Goal: Check status: Check status

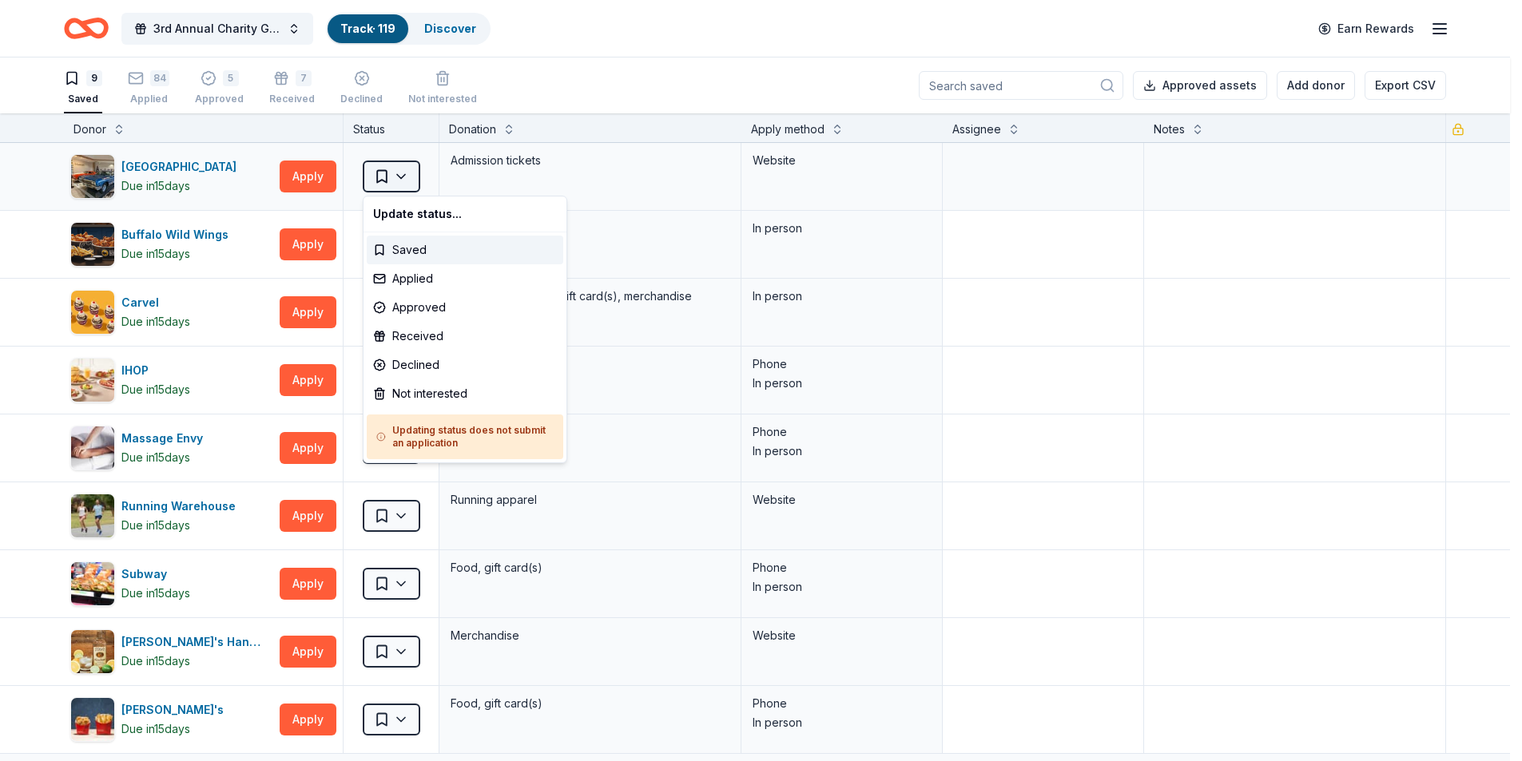
click at [380, 173] on html "3rd Annual Charity Golf Outing Track · 119 Discover Earn Rewards 9 Saved 84 App…" at bounding box center [761, 380] width 1522 height 761
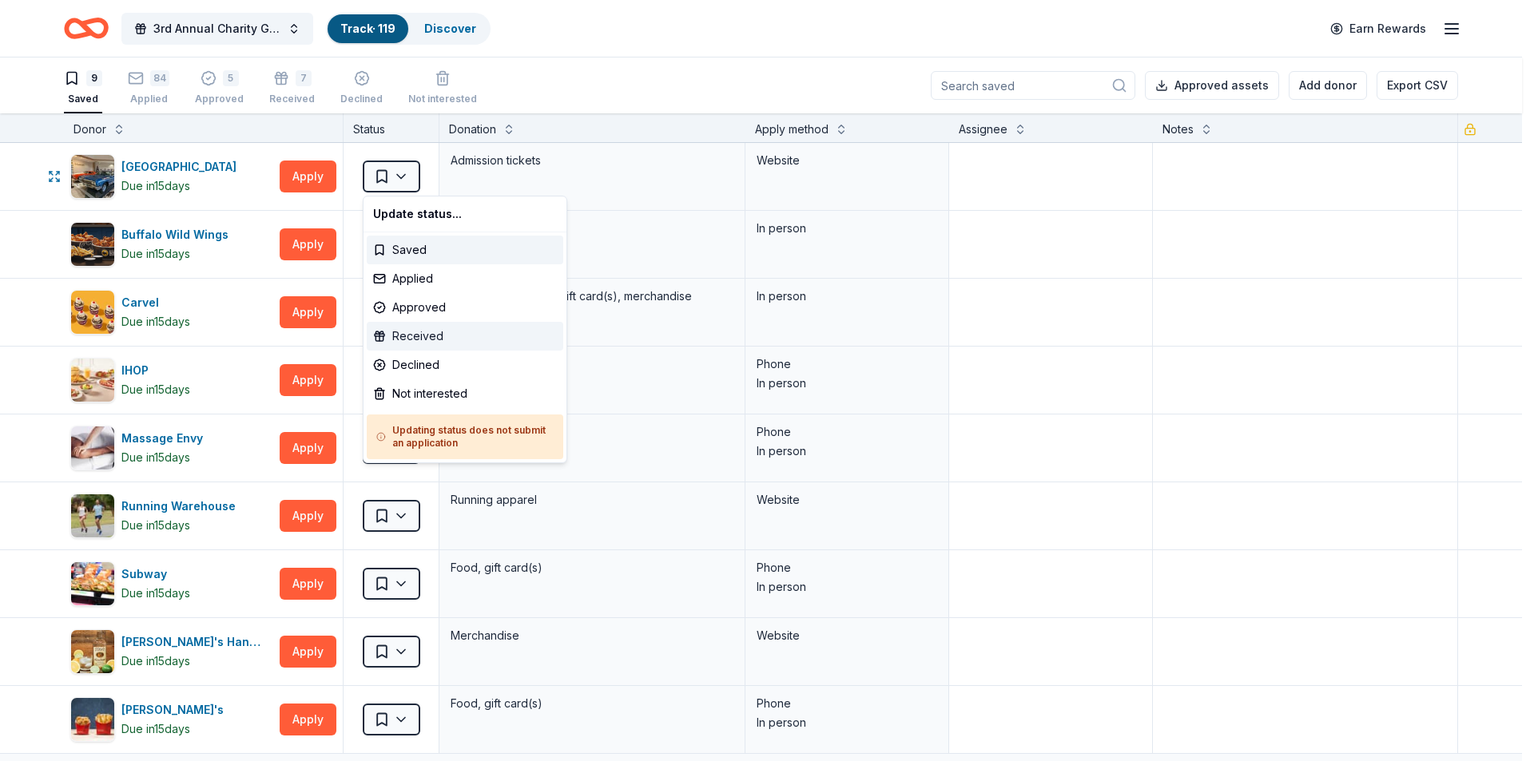
click at [449, 336] on div "Received" at bounding box center [465, 336] width 197 height 29
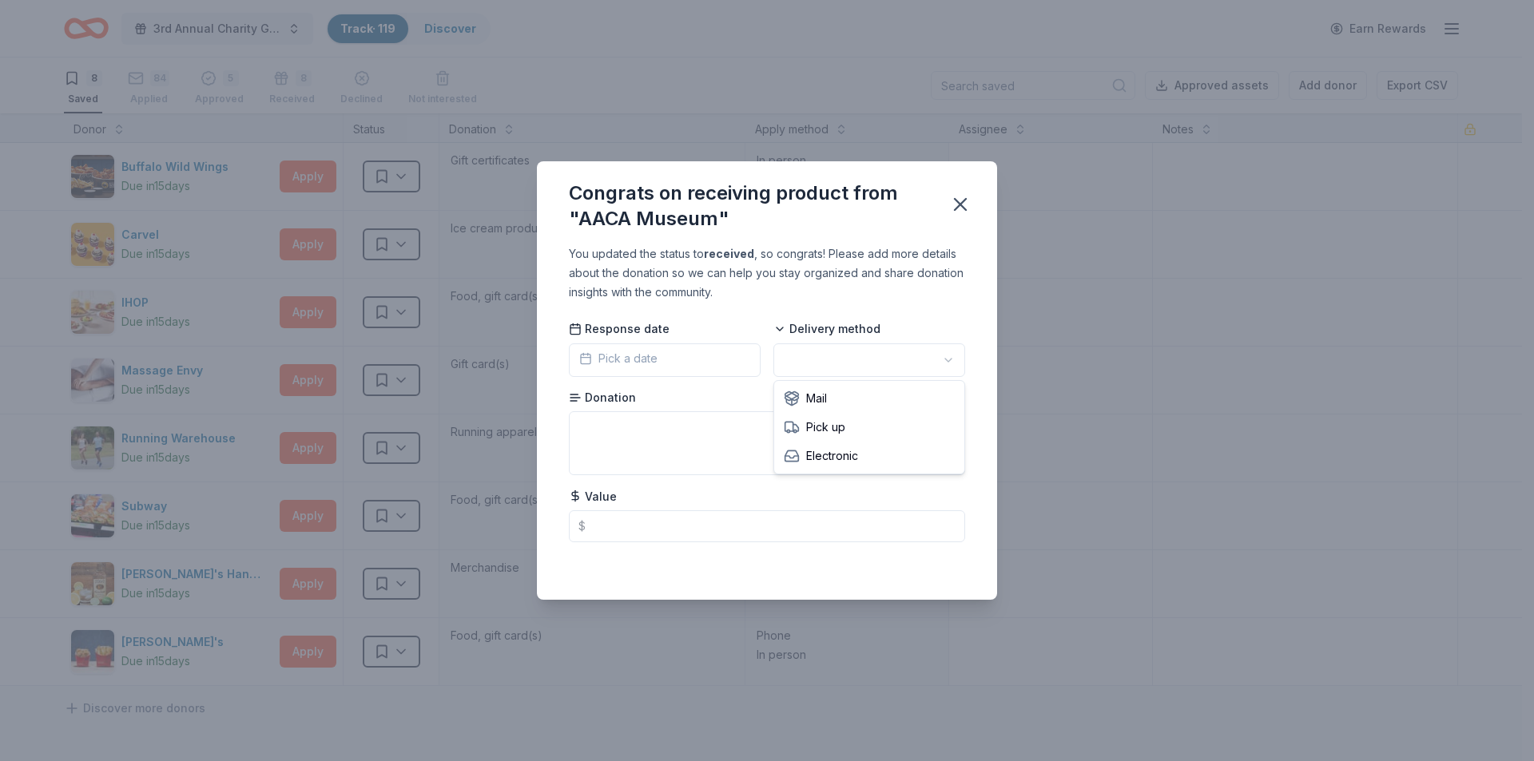
click at [868, 369] on html "3rd Annual Charity Golf Outing Track · 119 Discover Earn Rewards 8 Saved 84 App…" at bounding box center [767, 380] width 1534 height 761
click at [742, 418] on textarea at bounding box center [767, 444] width 396 height 64
type textarea "2 tickets"
click at [969, 194] on icon "button" at bounding box center [960, 204] width 22 height 22
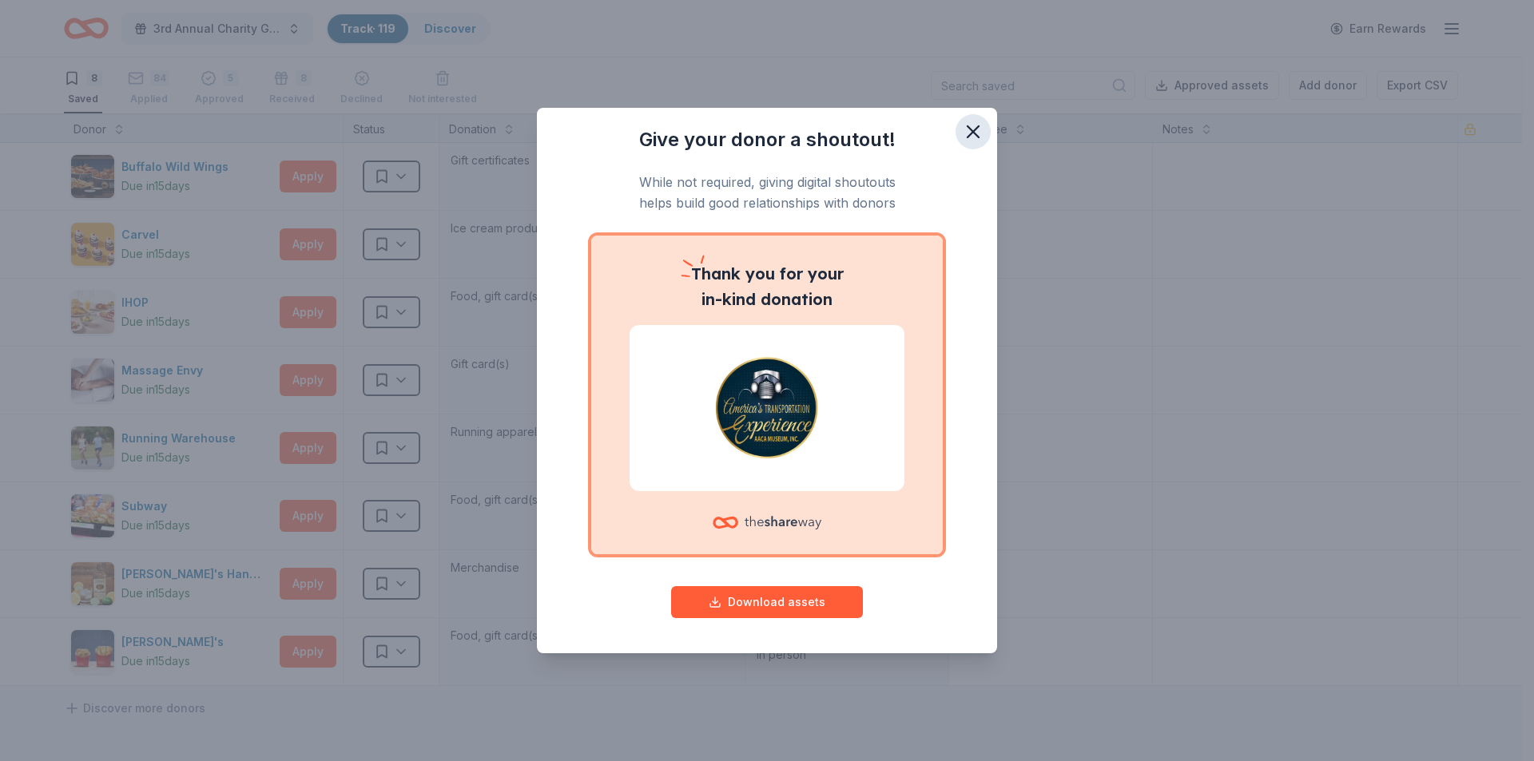
click at [981, 135] on icon "button" at bounding box center [973, 132] width 22 height 22
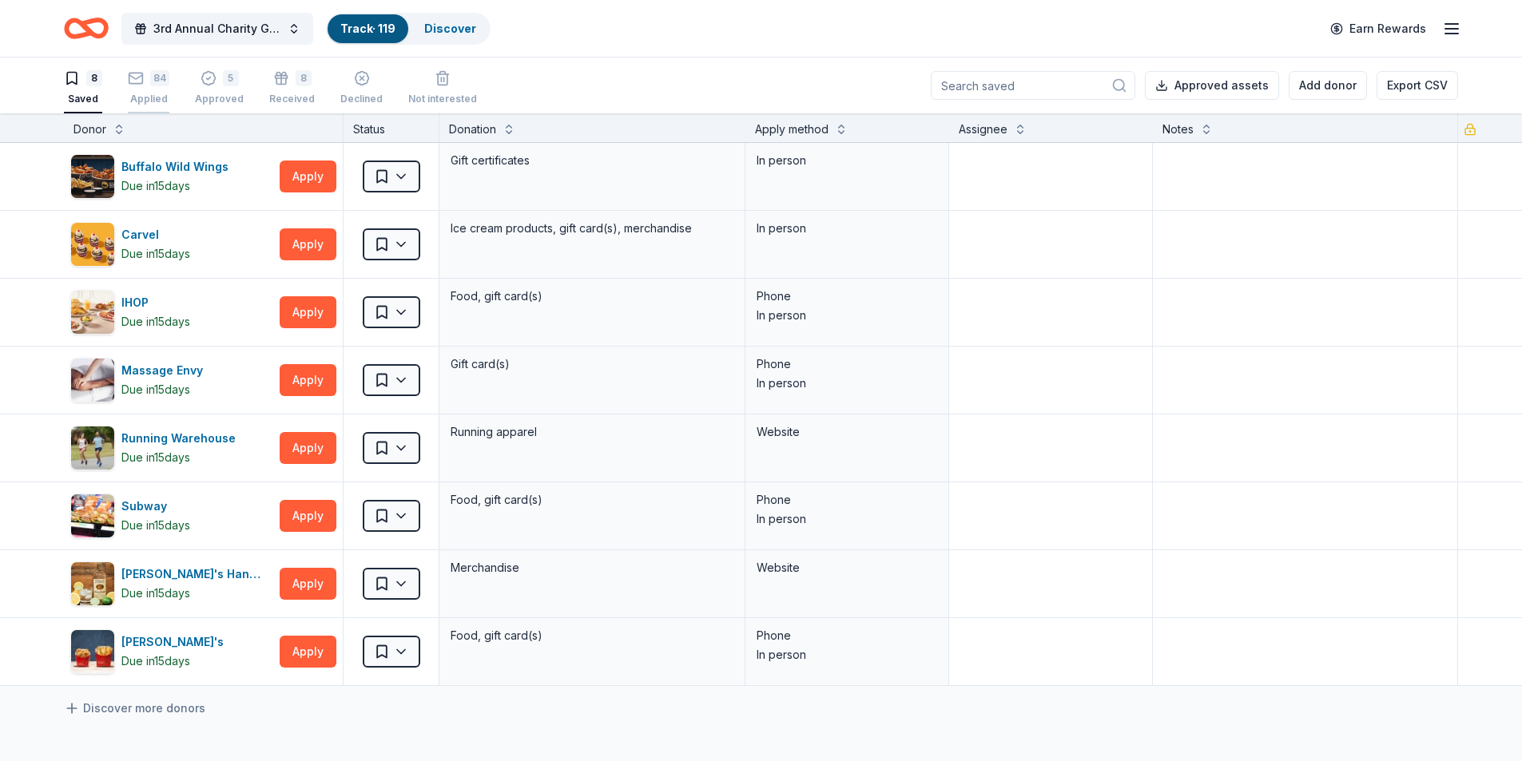
click at [137, 97] on div "Applied" at bounding box center [149, 99] width 42 height 13
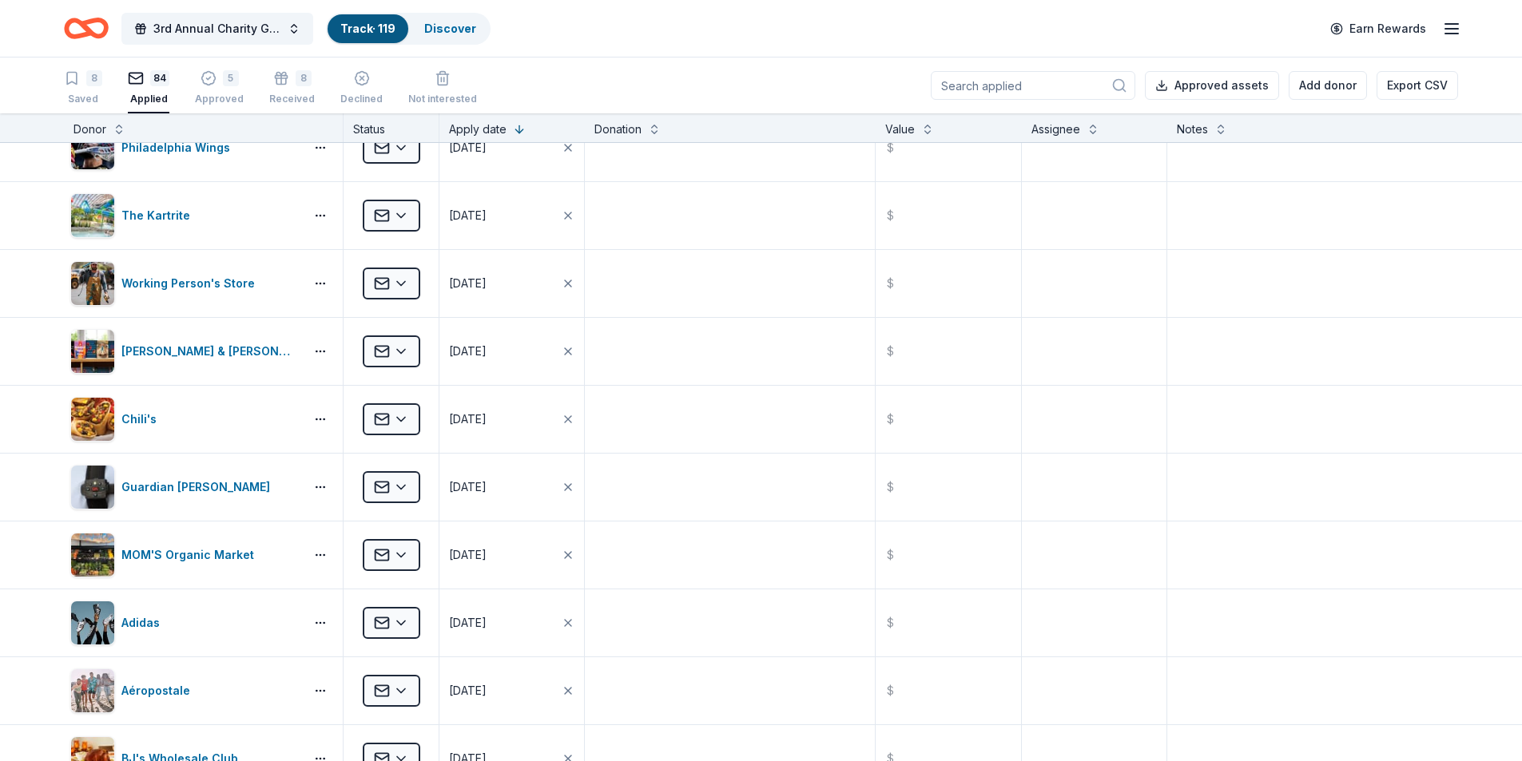
drag, startPoint x: 270, startPoint y: 77, endPoint x: 245, endPoint y: 85, distance: 26.8
click at [273, 77] on icon "button" at bounding box center [281, 75] width 16 height 16
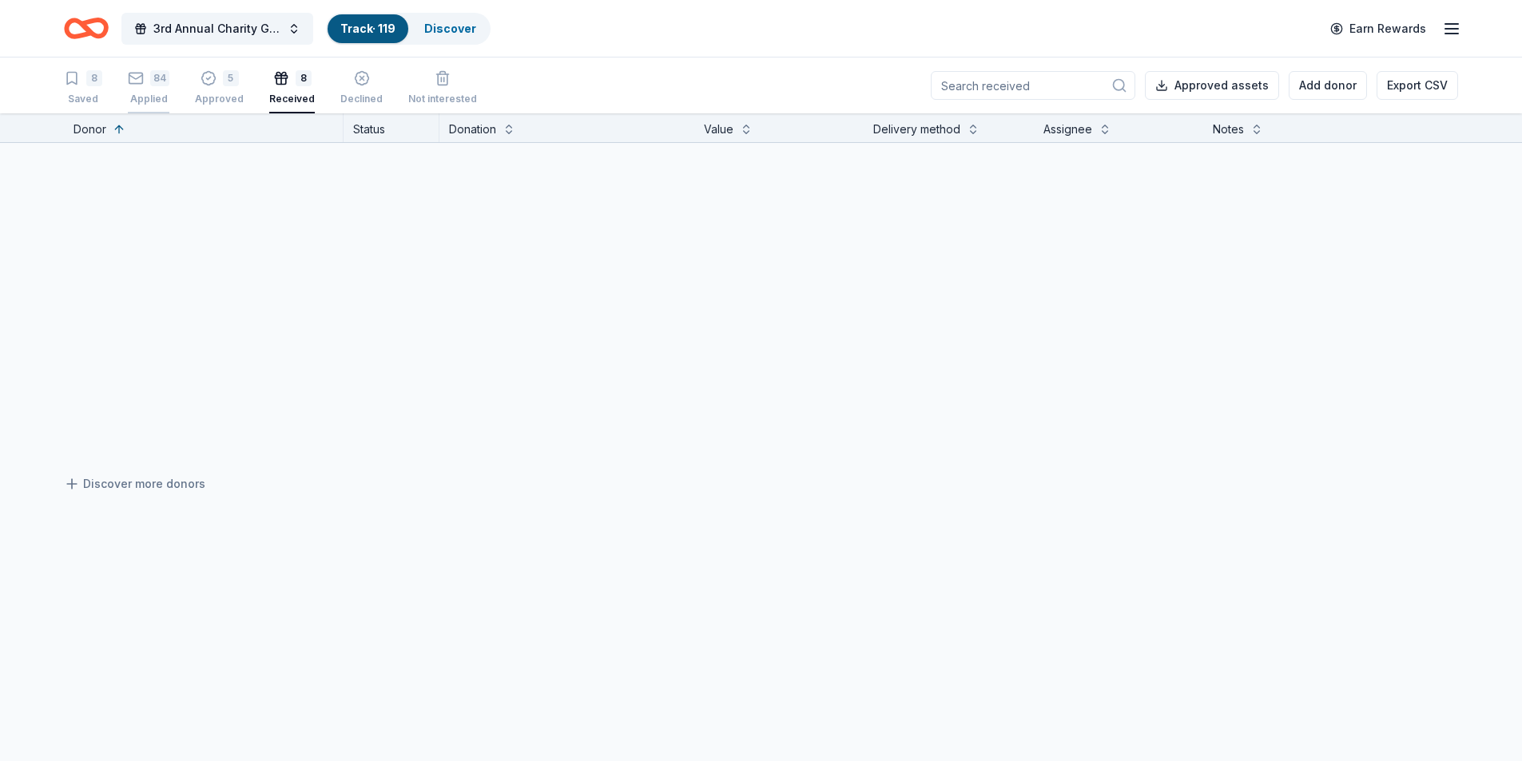
scroll to position [225, 0]
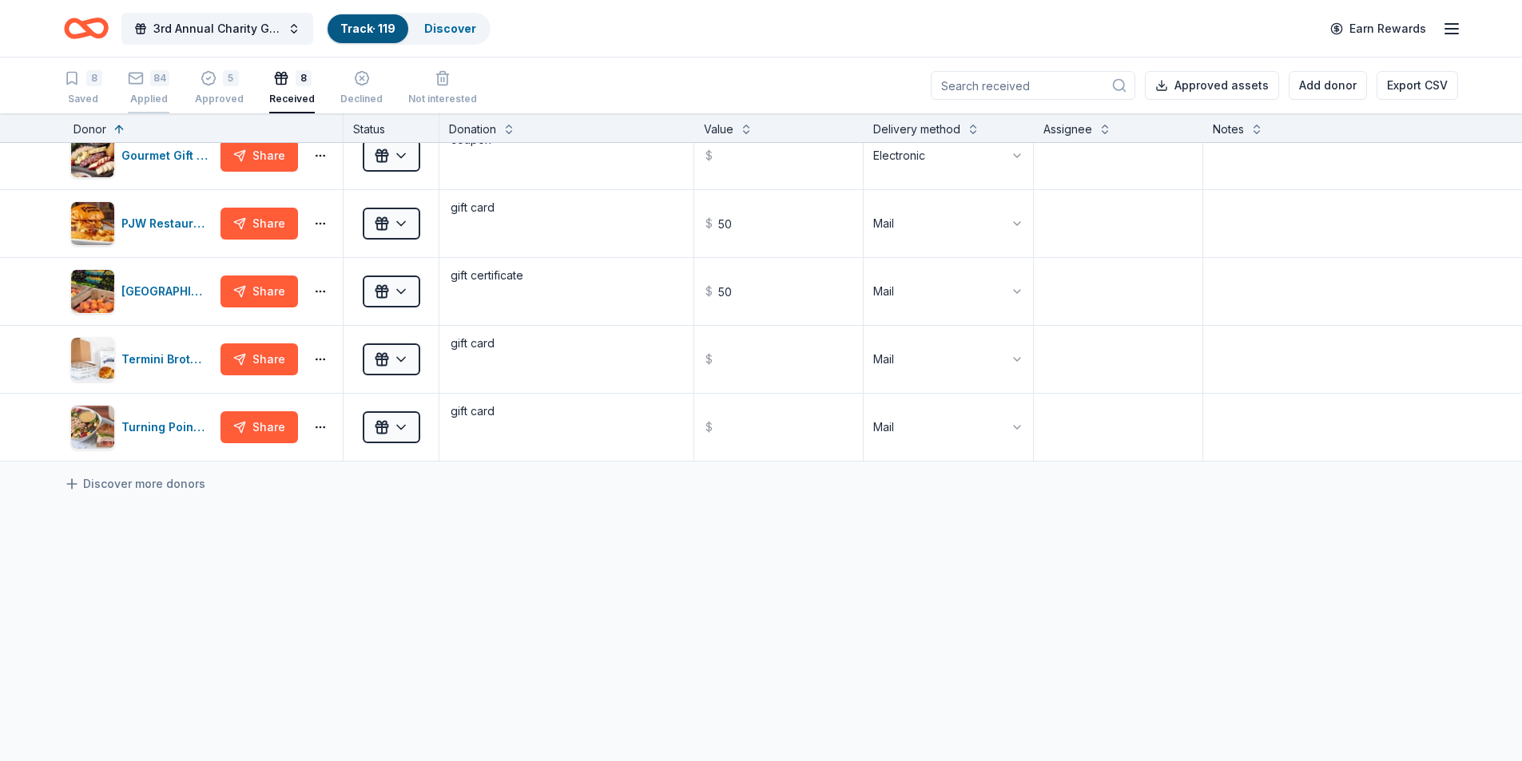
click at [155, 82] on div "84" at bounding box center [159, 78] width 19 height 16
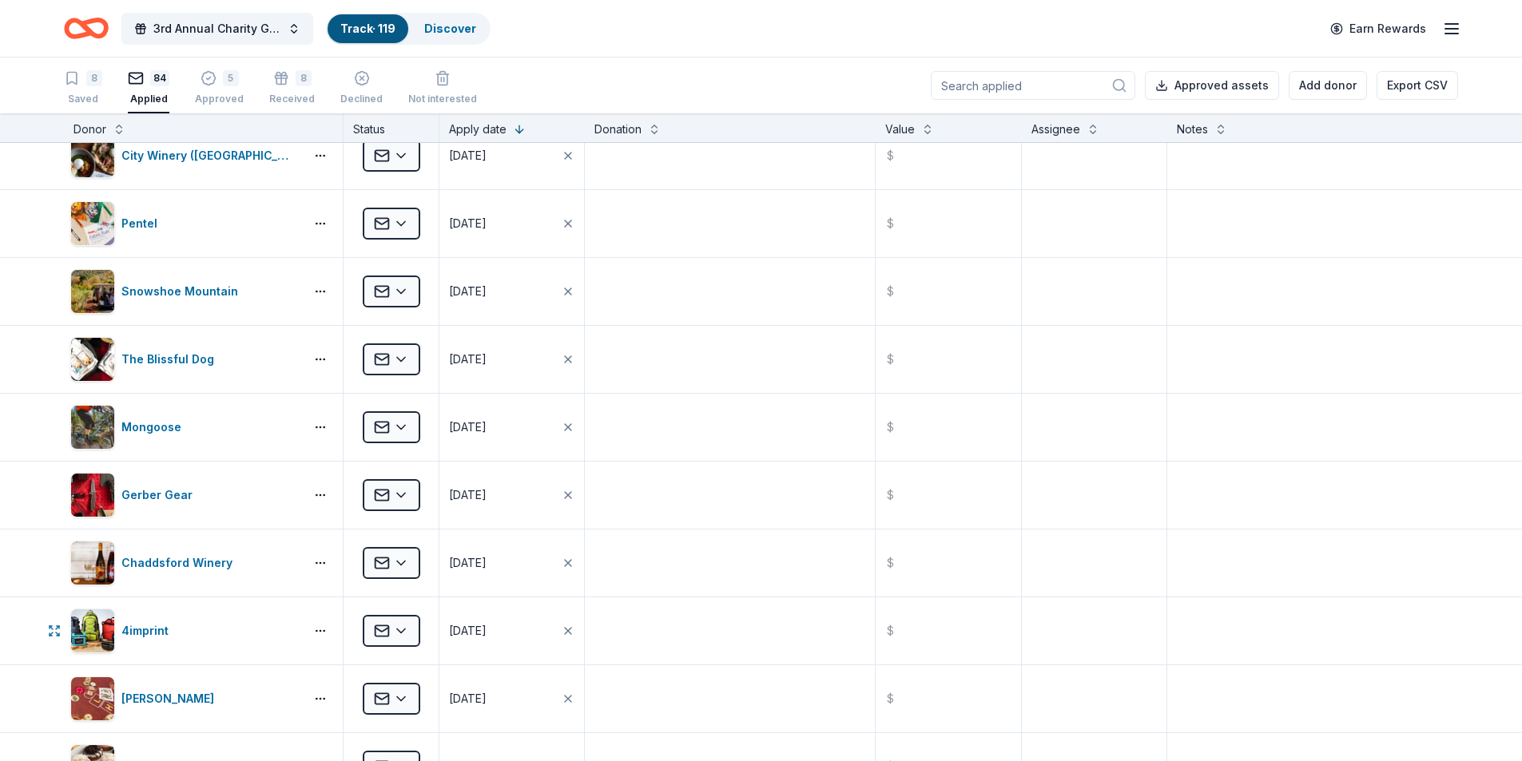
scroll to position [687, 0]
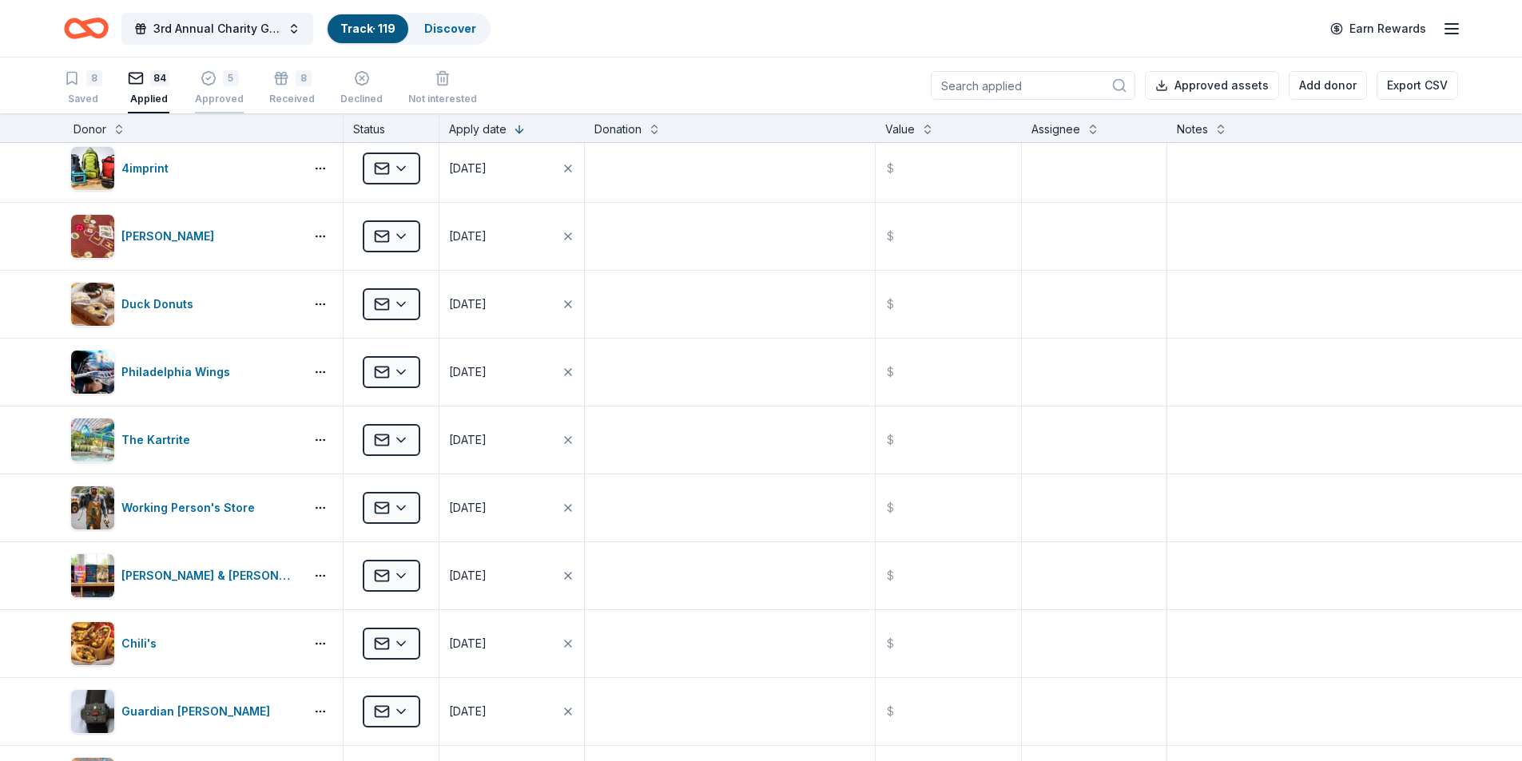
click at [225, 97] on div "Approved" at bounding box center [219, 99] width 49 height 13
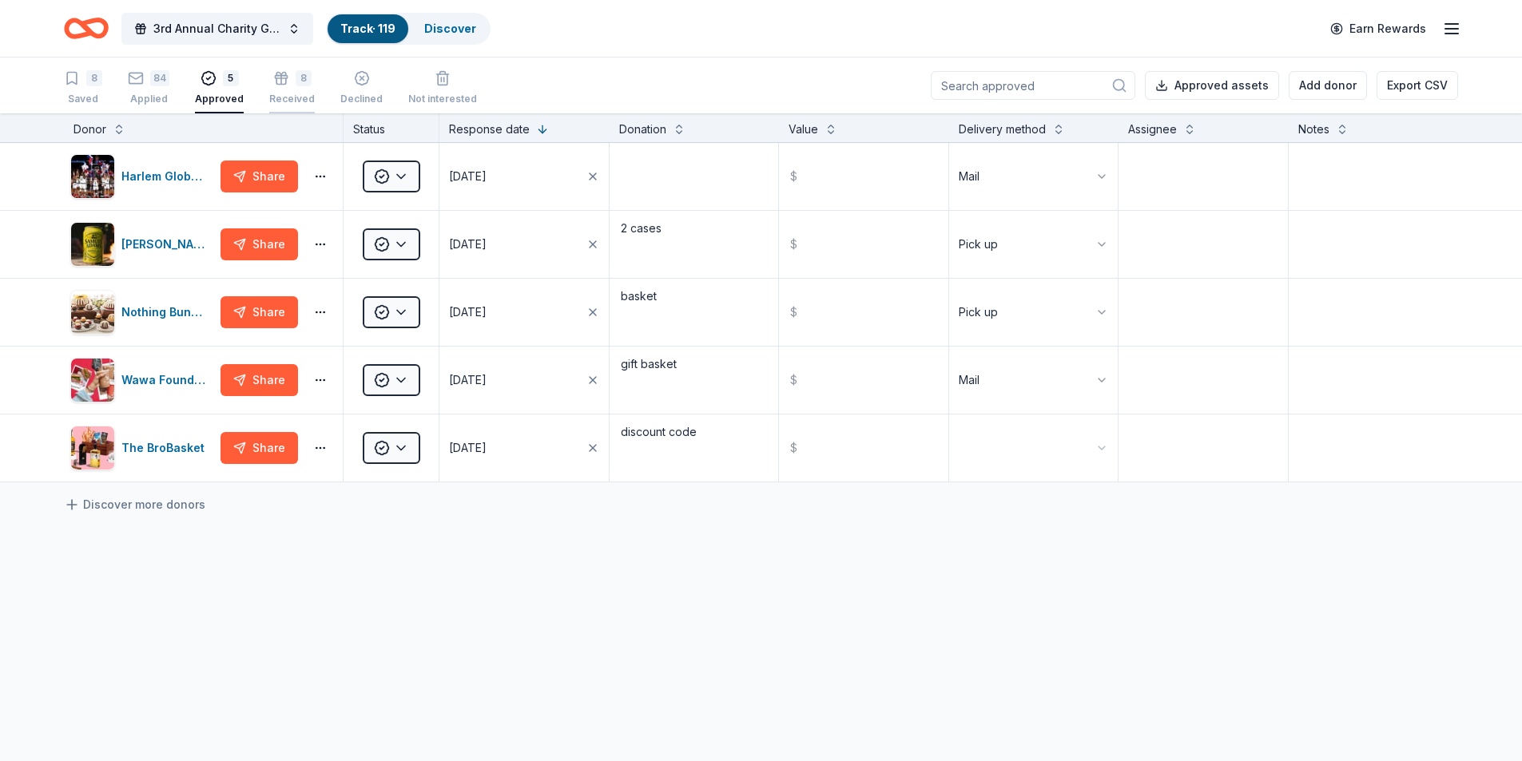
click at [287, 95] on div "Received" at bounding box center [292, 95] width 46 height 13
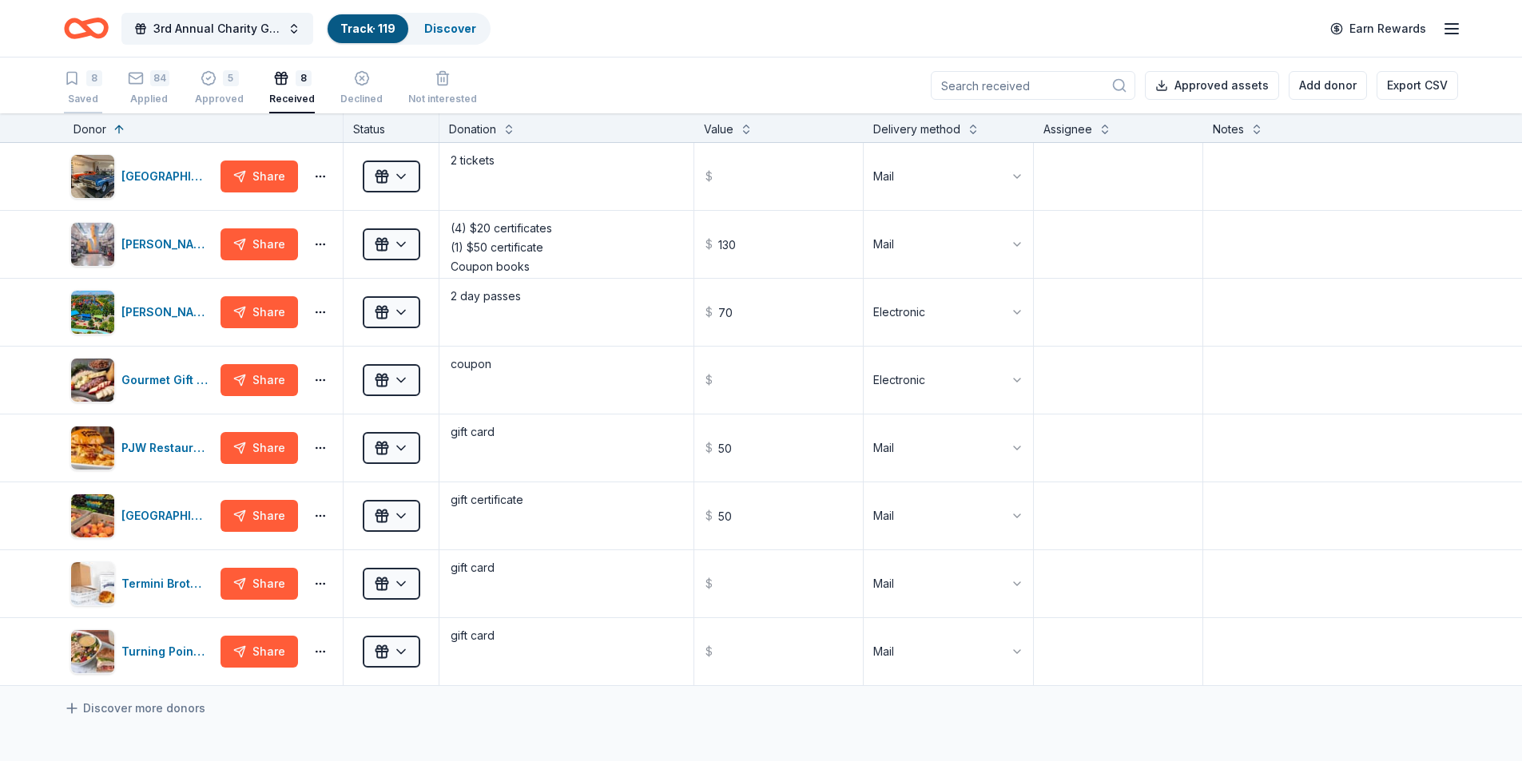
click at [75, 101] on div "Saved" at bounding box center [83, 99] width 38 height 13
